Goal: Transaction & Acquisition: Book appointment/travel/reservation

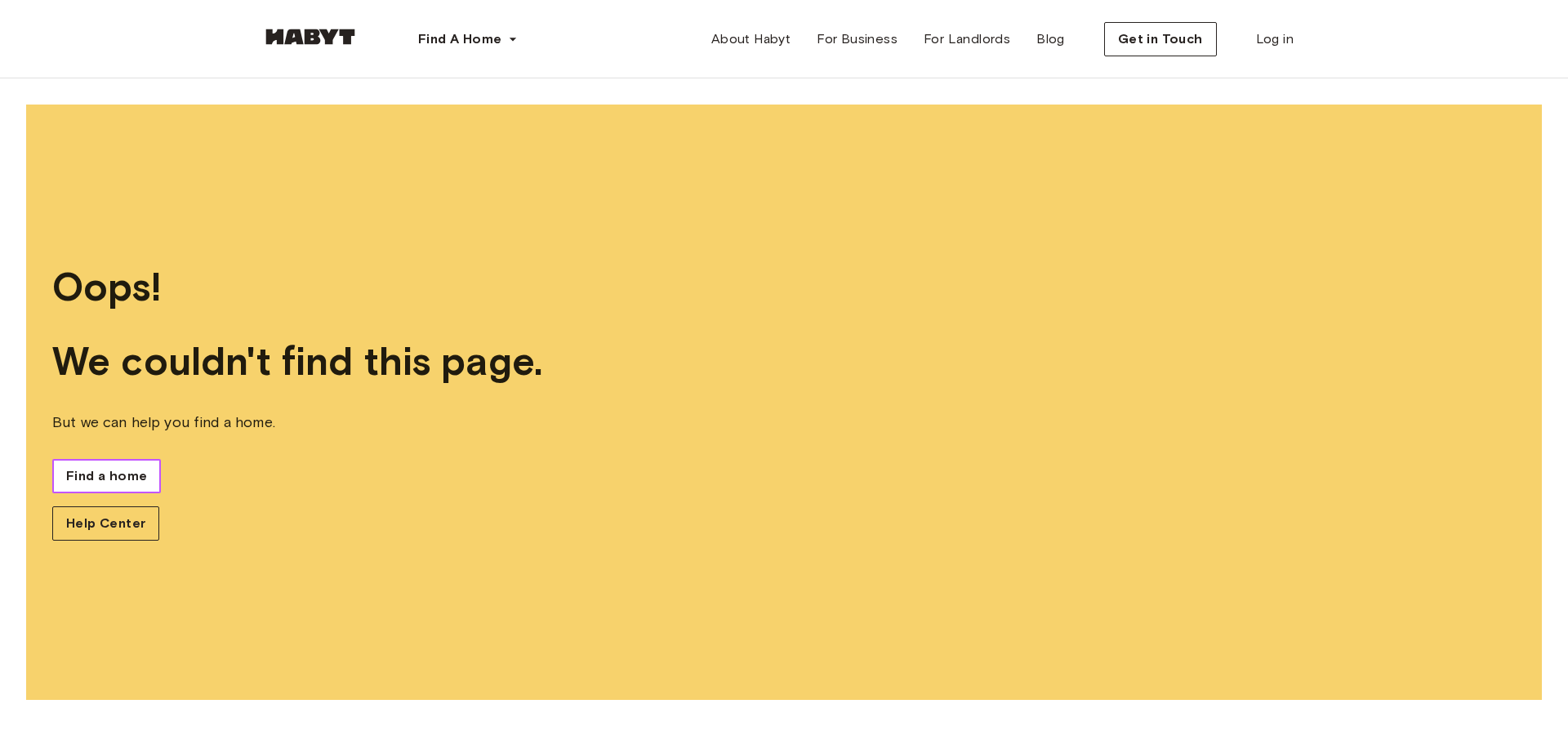
click at [101, 487] on link "Find a home" at bounding box center [106, 476] width 108 height 35
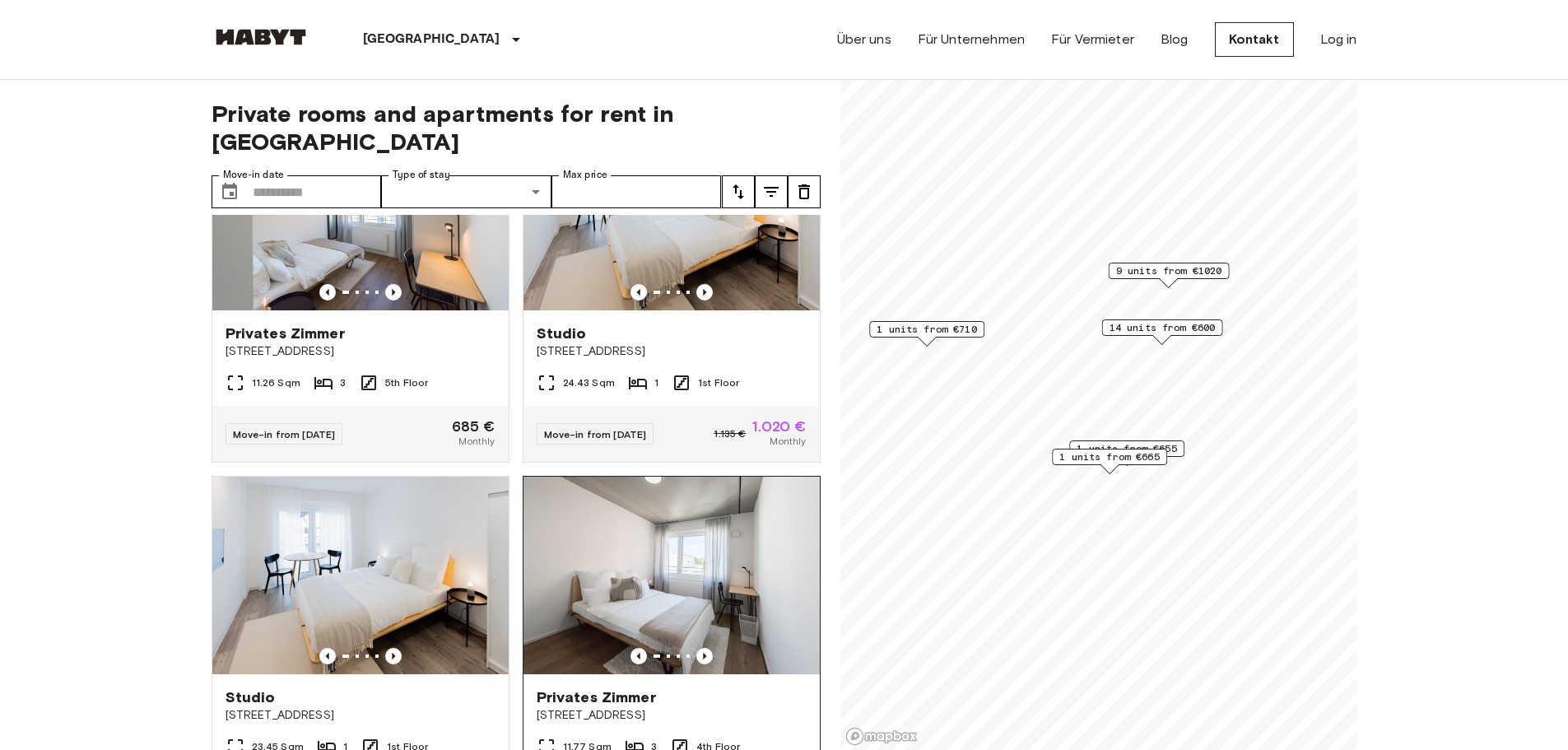
scroll to position [247, 0]
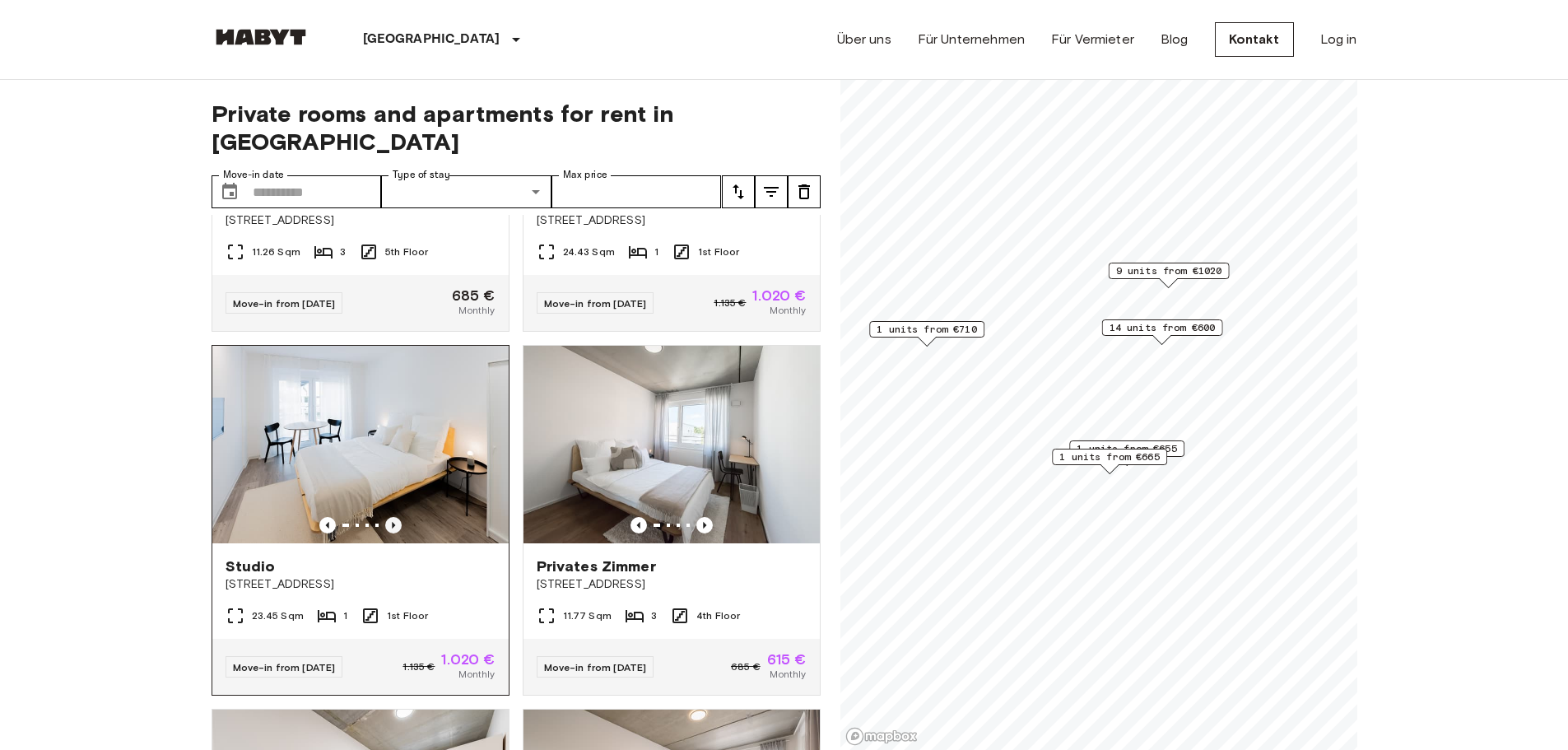
click at [394, 517] on icon "Previous image" at bounding box center [394, 525] width 17 height 17
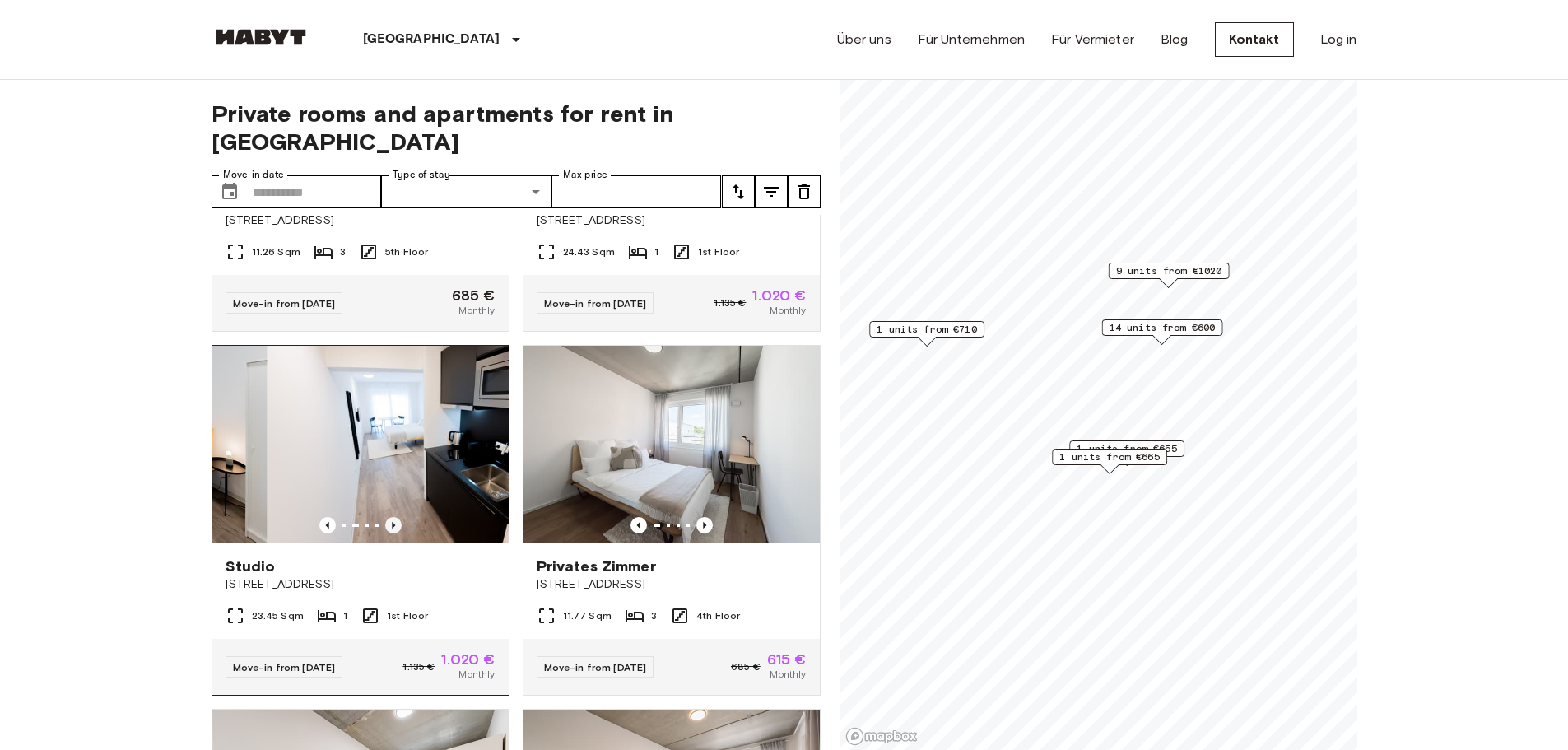
click at [390, 517] on icon "Previous image" at bounding box center [394, 525] width 17 height 17
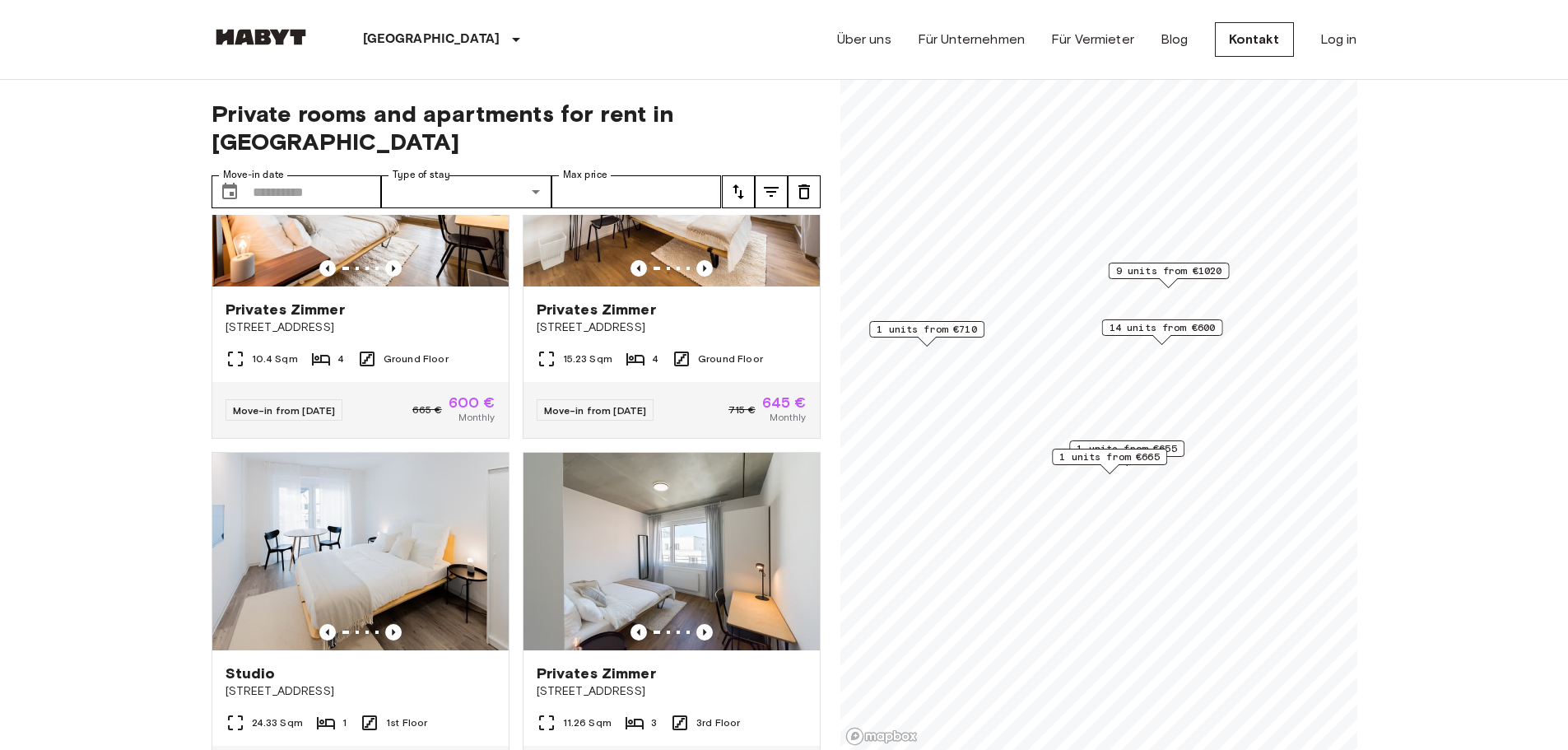
scroll to position [0, 0]
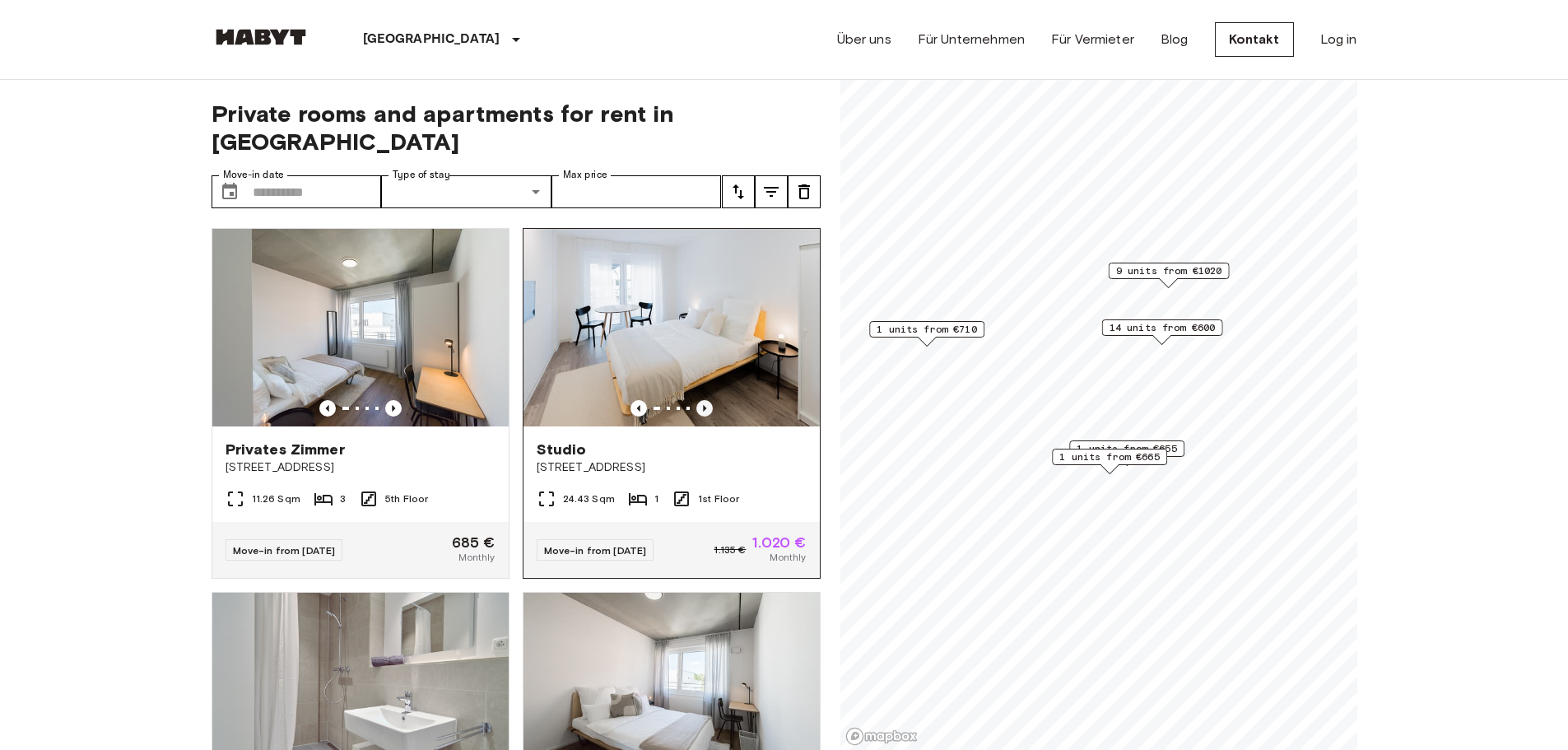
click at [703, 405] on icon "Previous image" at bounding box center [705, 408] width 4 height 6
click at [687, 351] on img at bounding box center [672, 327] width 296 height 197
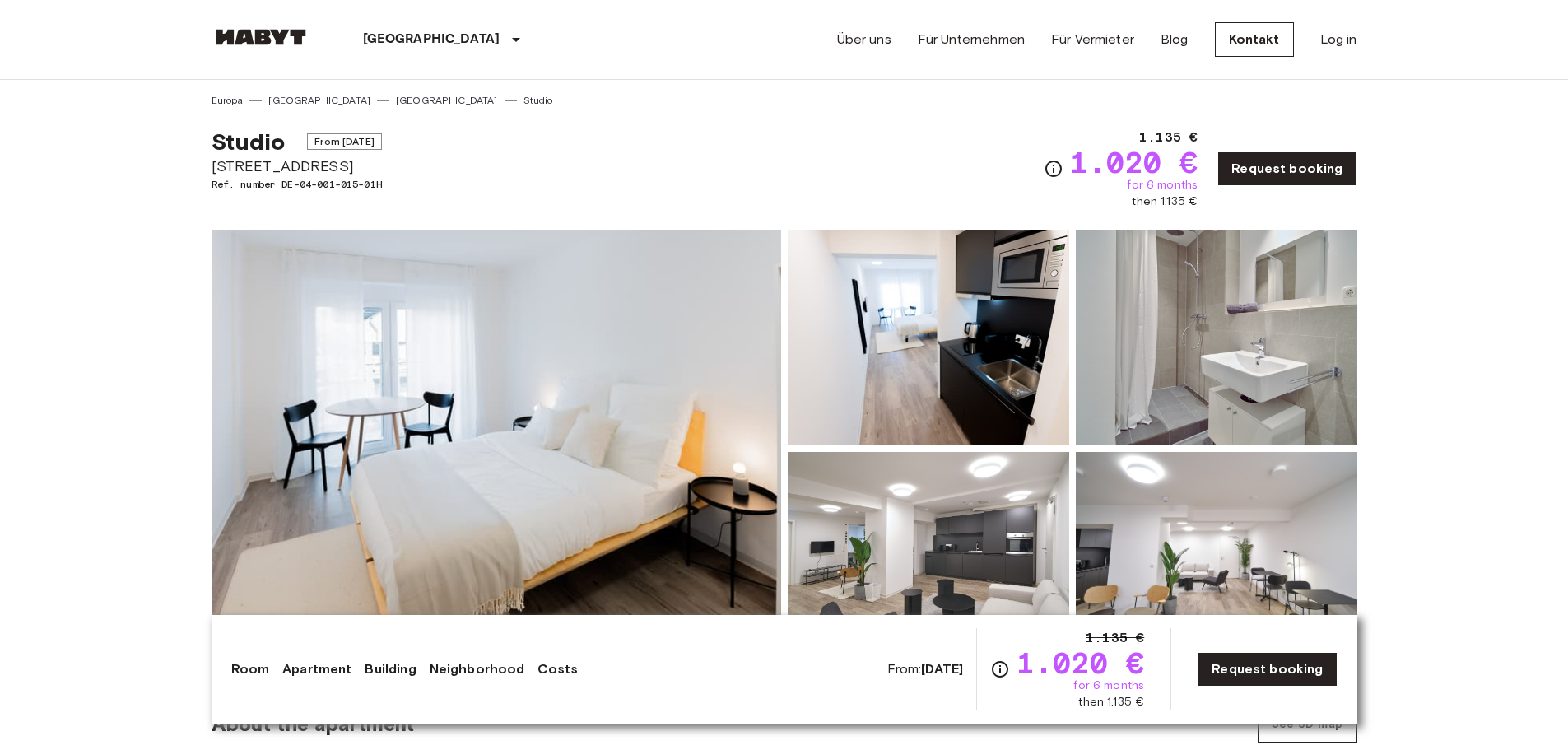
click at [1279, 170] on link "Request booking" at bounding box center [1287, 169] width 139 height 35
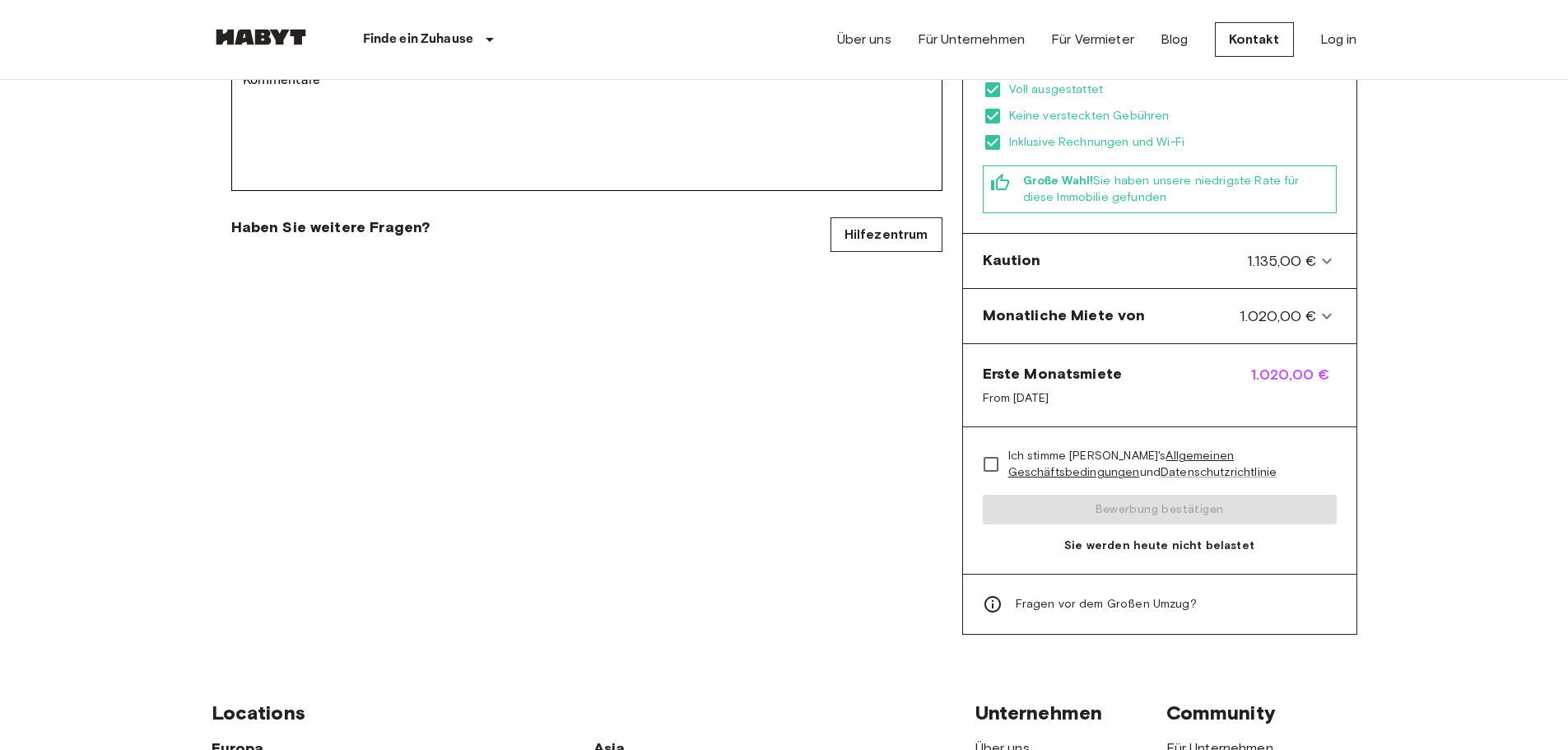
scroll to position [576, 0]
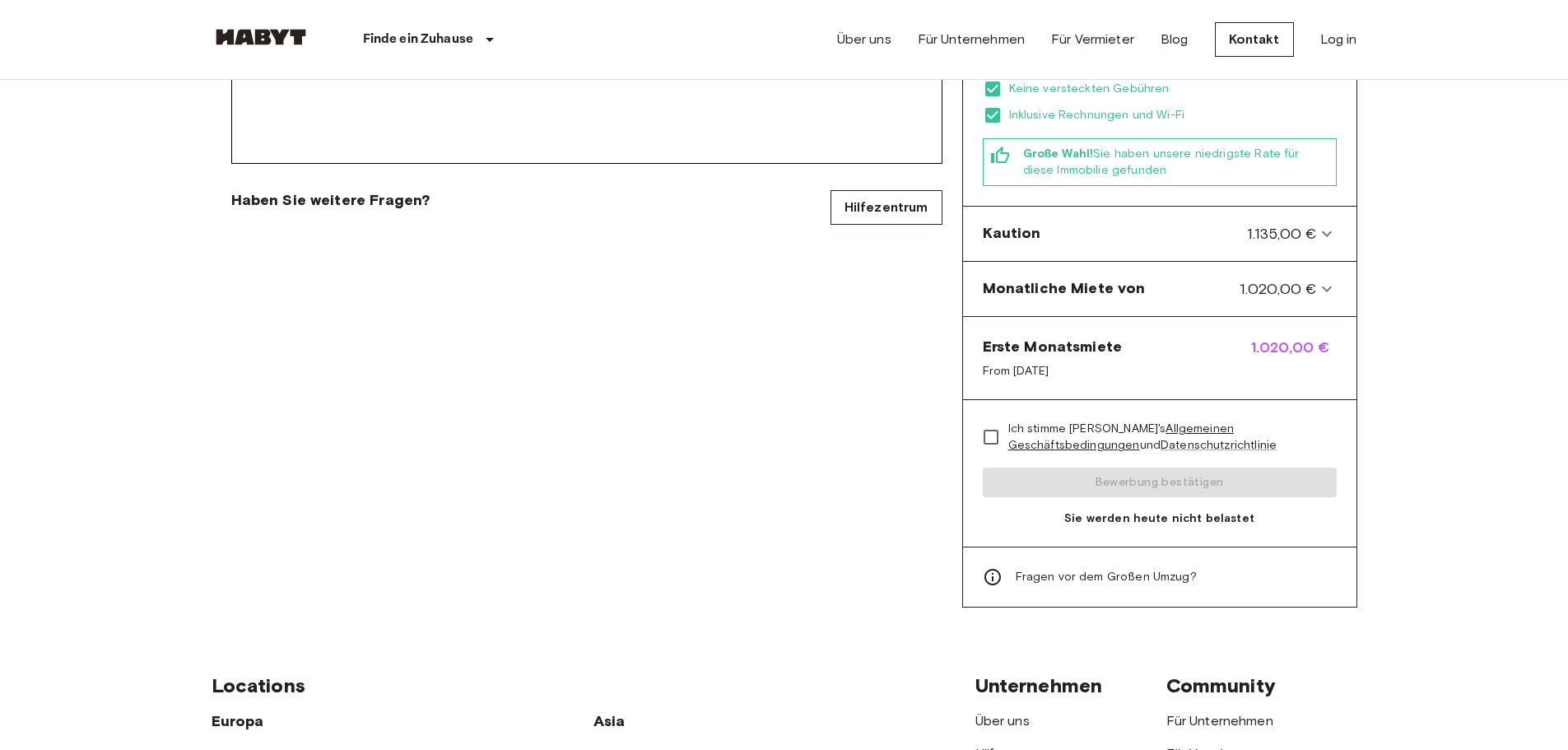
click at [1016, 364] on span "From [DATE]" at bounding box center [1052, 372] width 140 height 17
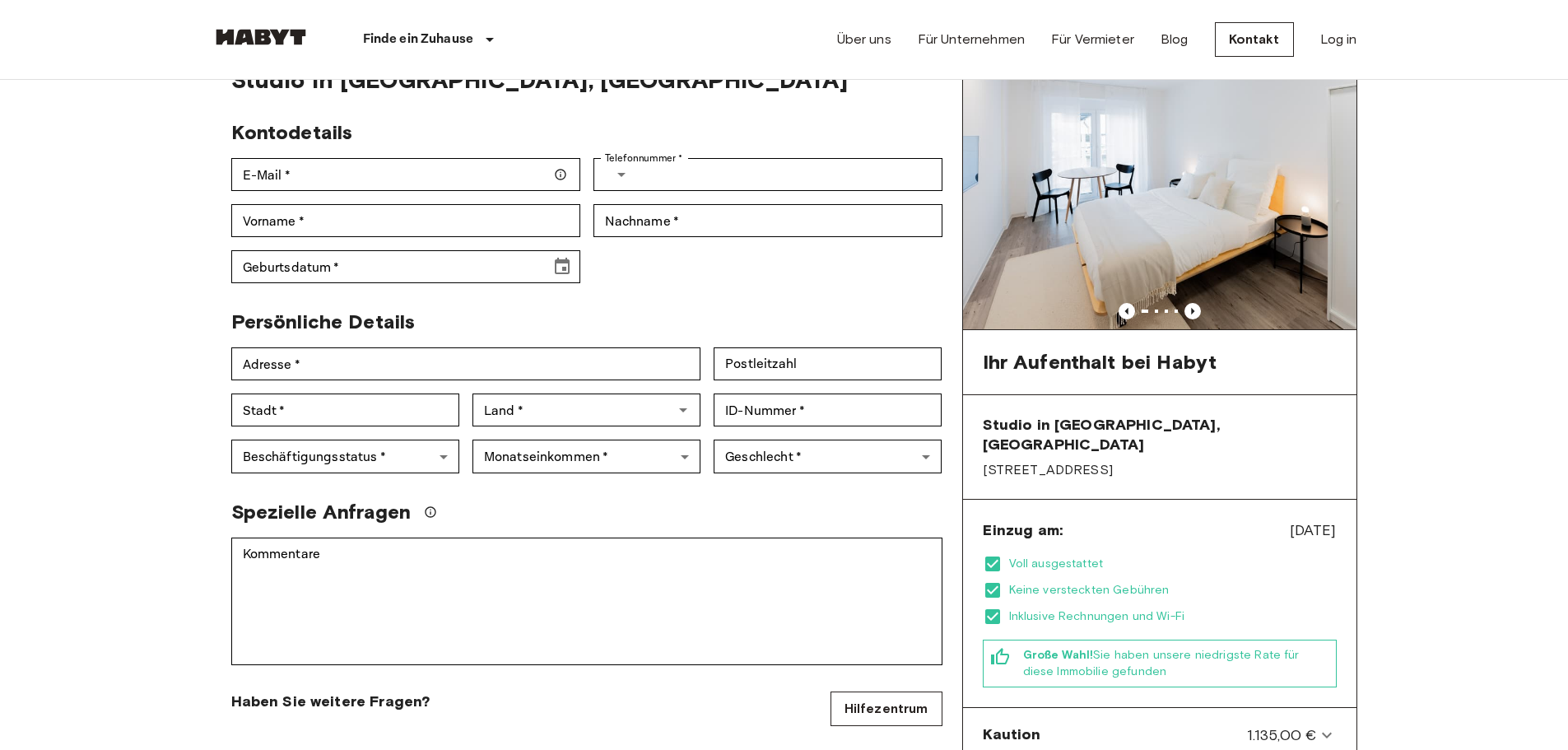
scroll to position [0, 0]
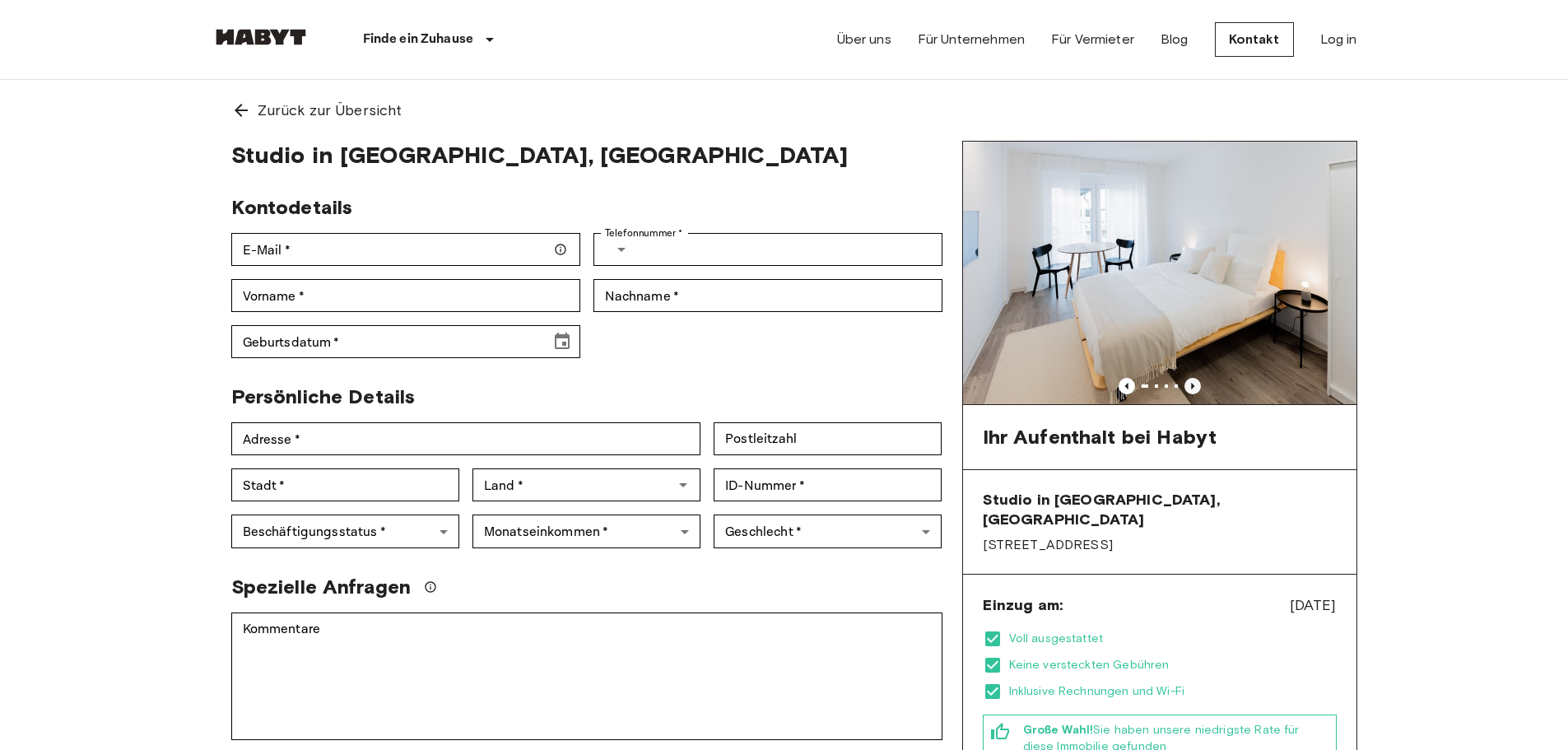
click at [1182, 378] on div at bounding box center [1160, 386] width 394 height 17
click at [1201, 391] on div at bounding box center [1160, 386] width 394 height 17
click at [1195, 388] on icon "Previous image" at bounding box center [1193, 386] width 17 height 17
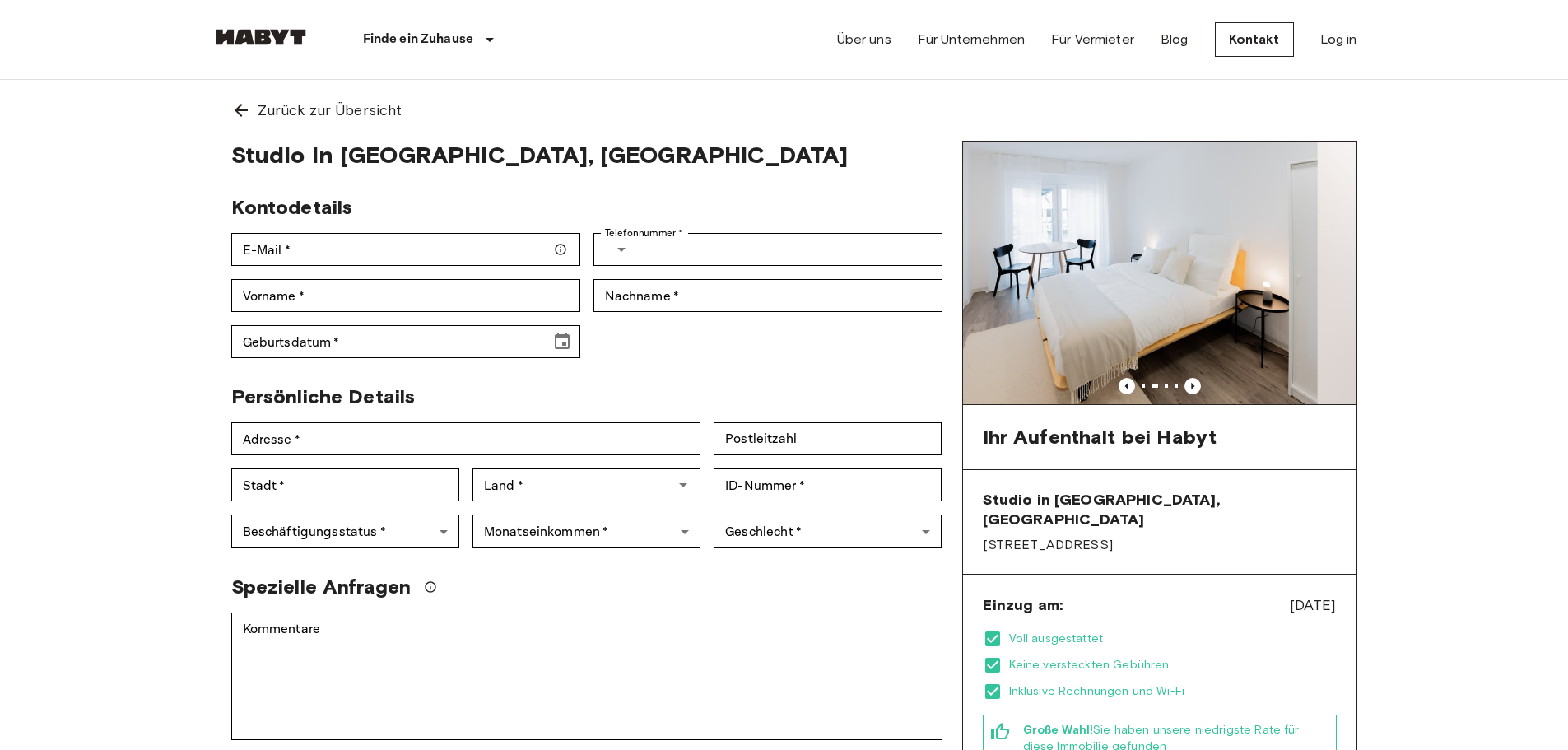
scroll to position [823, 0]
